Goal: Communication & Community: Answer question/provide support

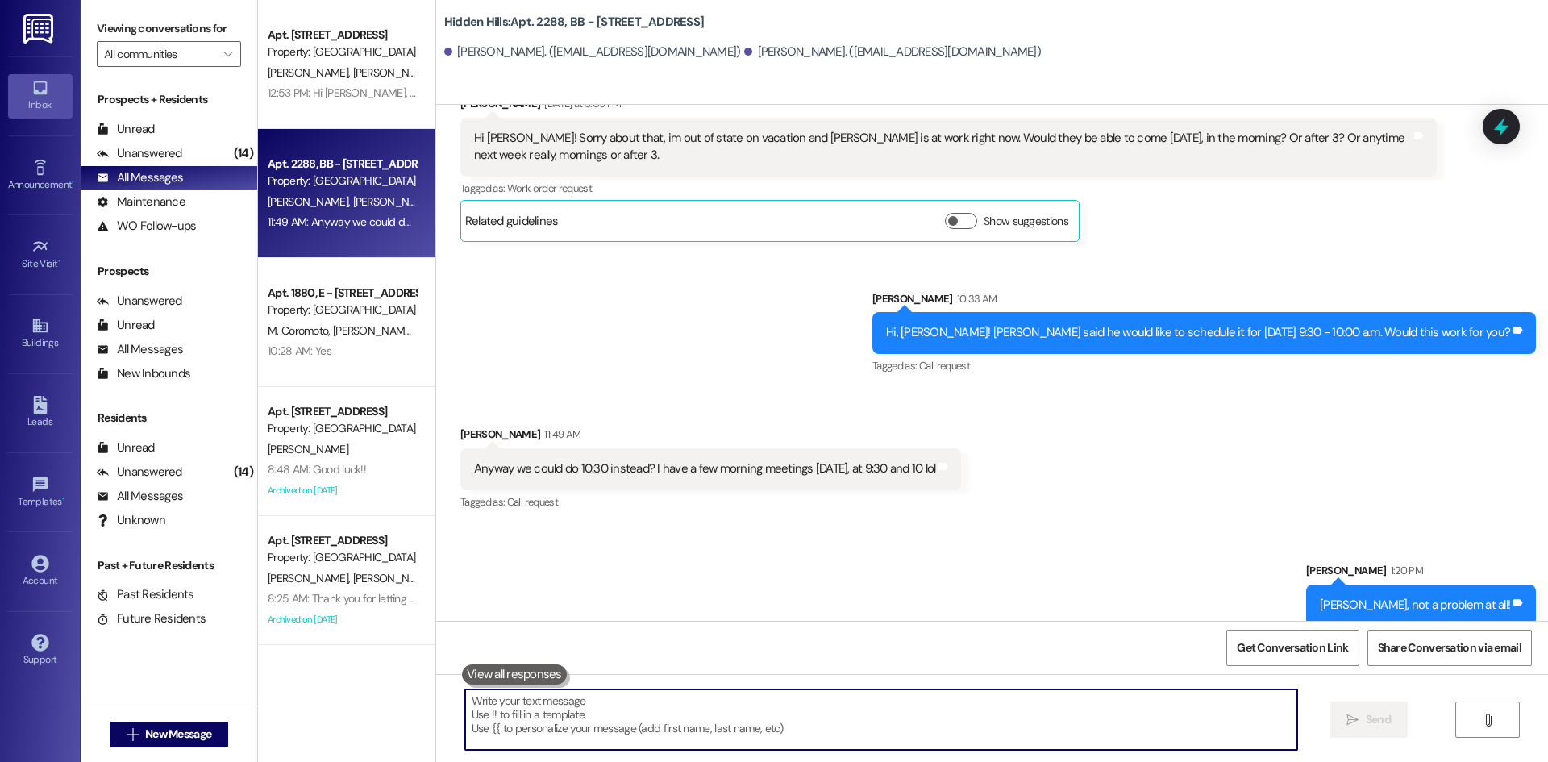
scroll to position [1975, 0]
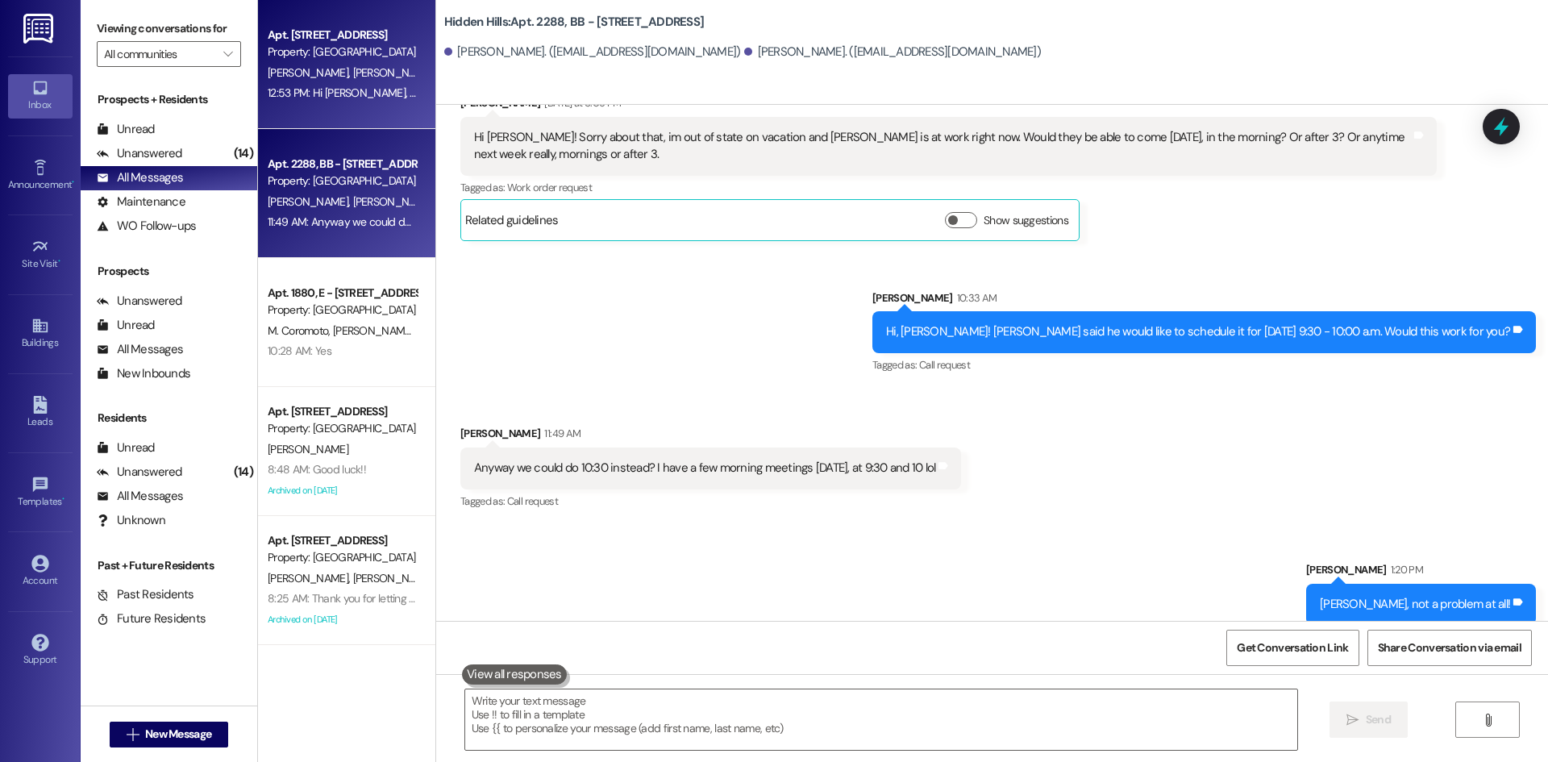
click at [438, 74] on span "[PERSON_NAME]" at bounding box center [478, 72] width 81 height 15
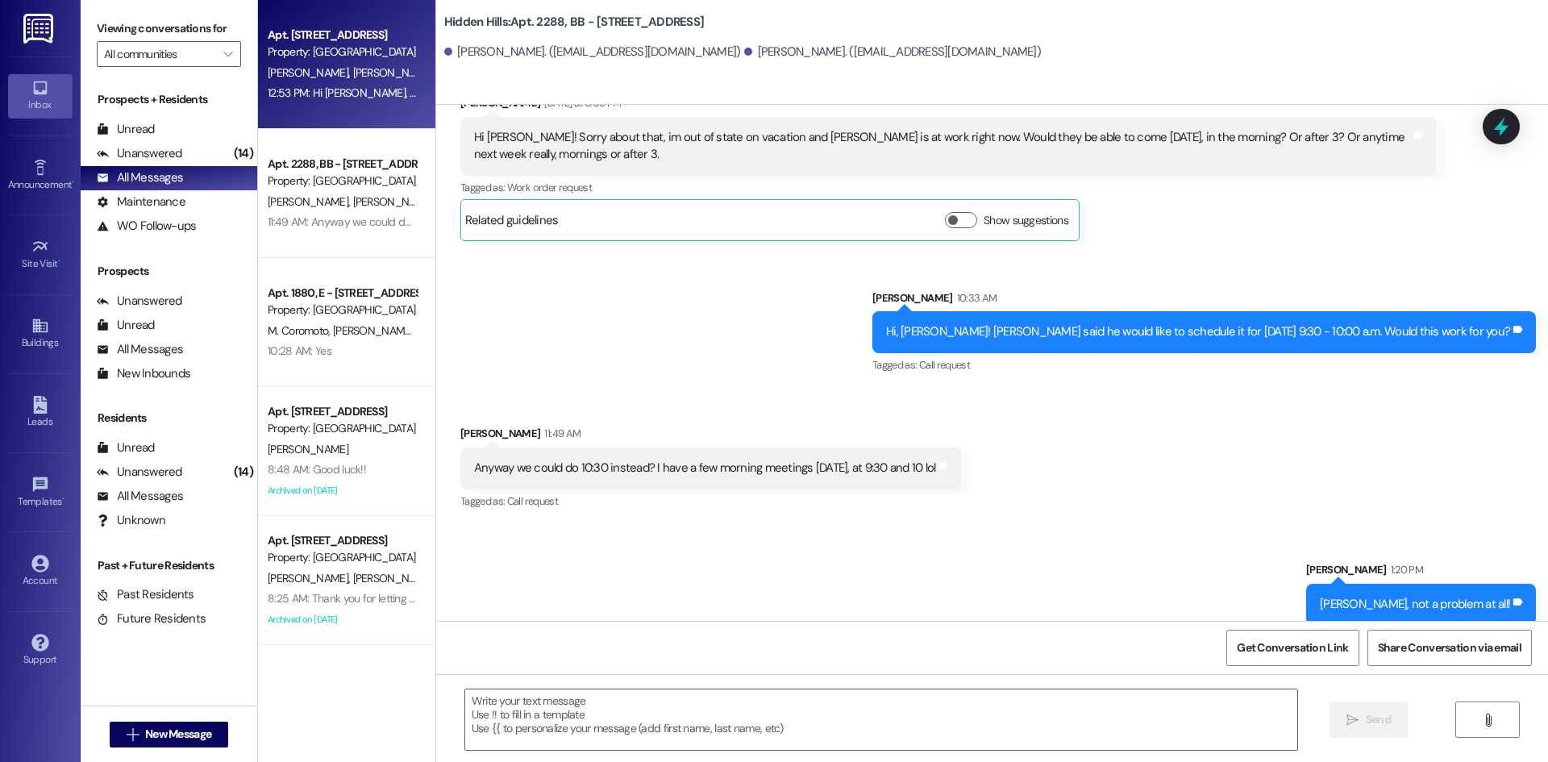
type textarea "Fetching suggested responses. Please feel free to read through the conversation…"
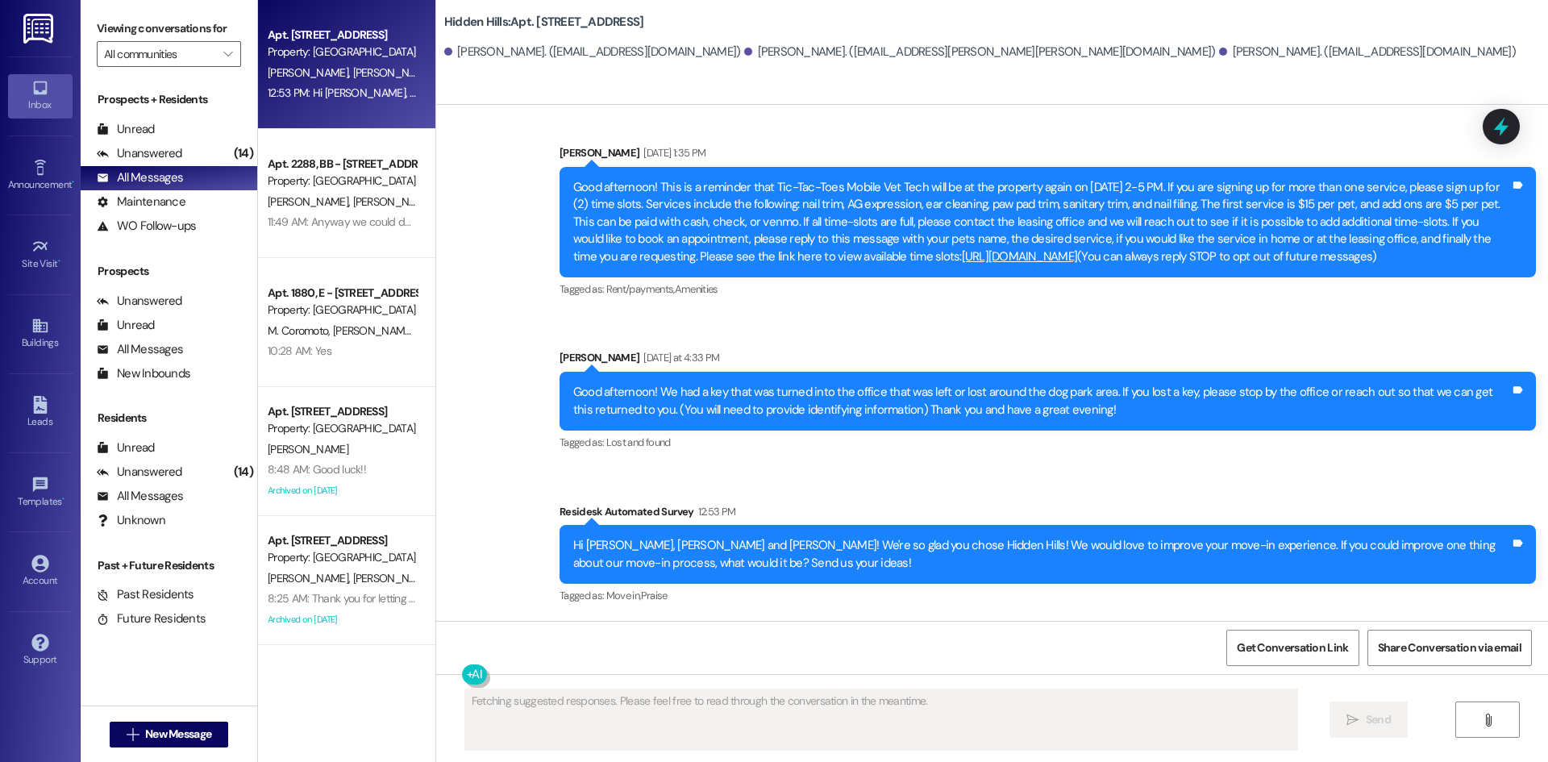
scroll to position [122, 0]
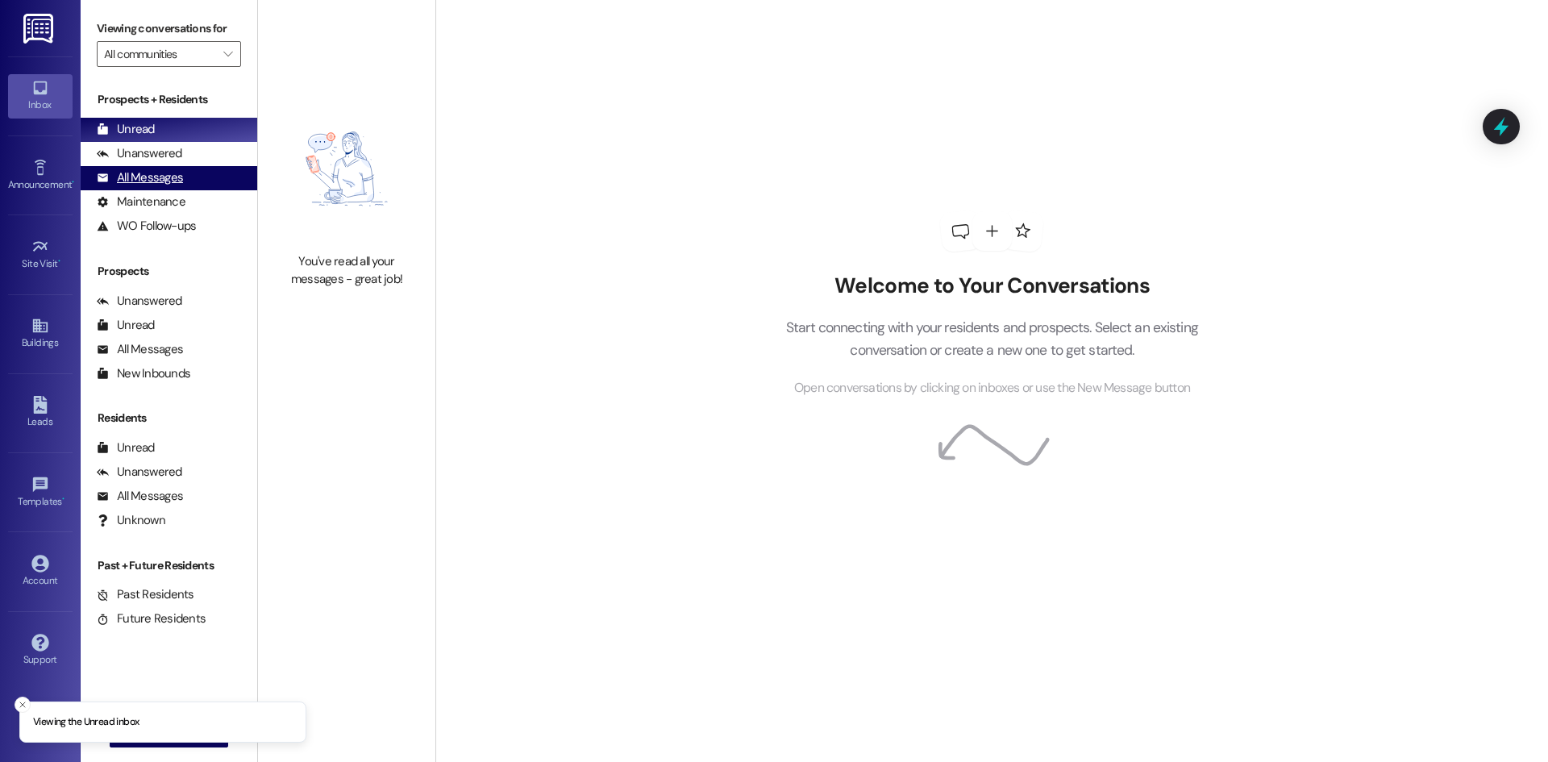
click at [173, 182] on div "All Messages" at bounding box center [140, 177] width 86 height 17
